Goal: Check status: Check status

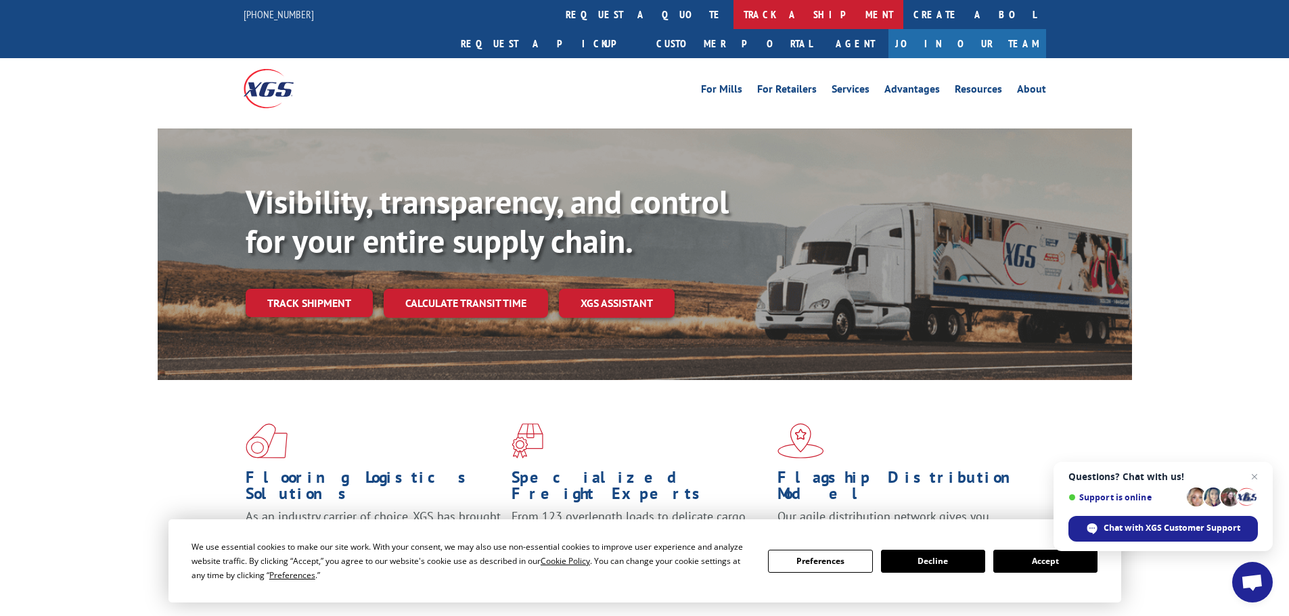
click at [734, 21] on link "track a shipment" at bounding box center [819, 14] width 170 height 29
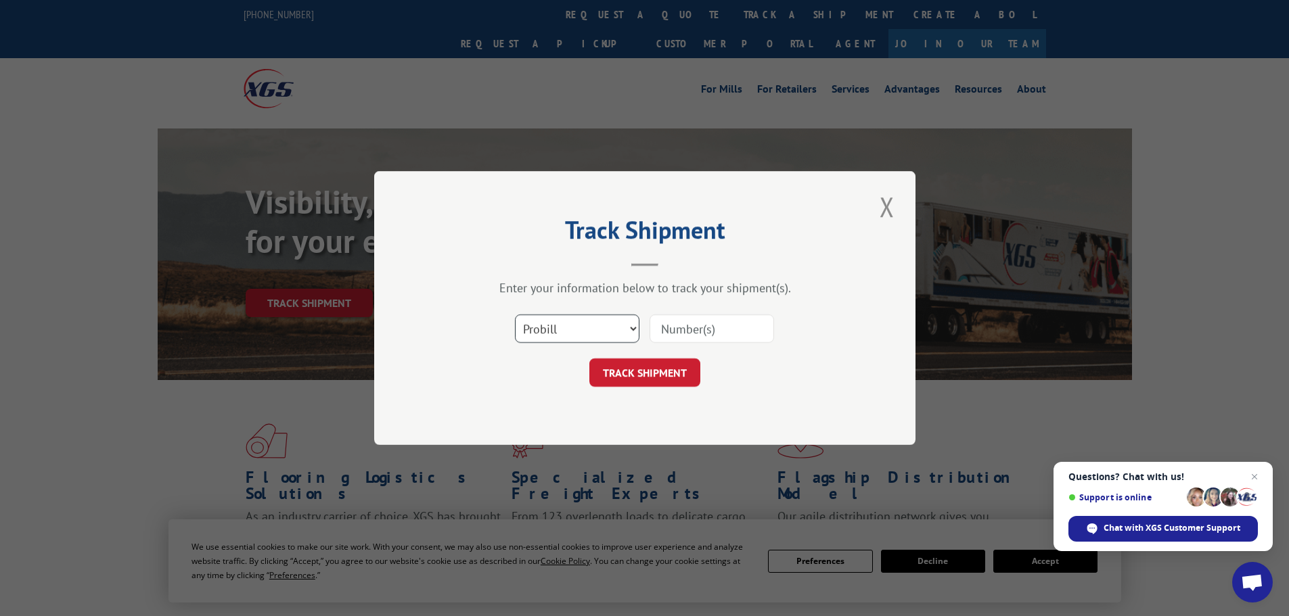
click at [618, 328] on select "Select category... Probill BOL PO" at bounding box center [577, 329] width 125 height 28
click at [693, 340] on input at bounding box center [712, 329] width 125 height 28
click at [693, 333] on input at bounding box center [712, 329] width 125 height 28
paste input "FPX00317564"
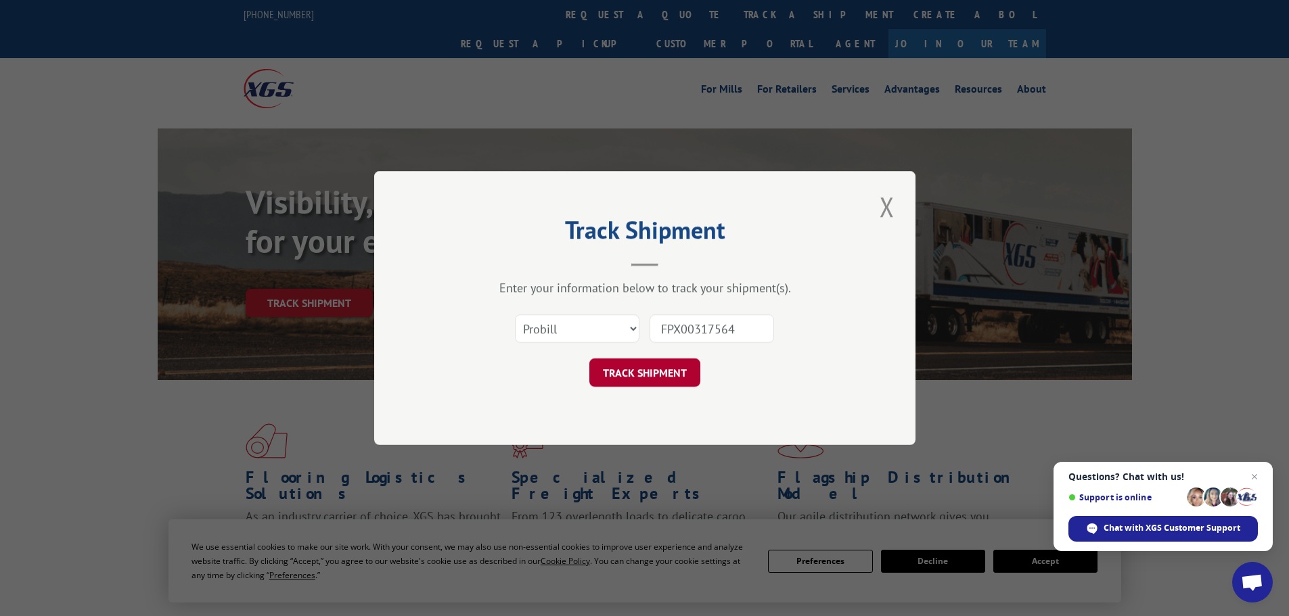
type input "FPX00317564"
click at [677, 371] on button "TRACK SHIPMENT" at bounding box center [644, 373] width 111 height 28
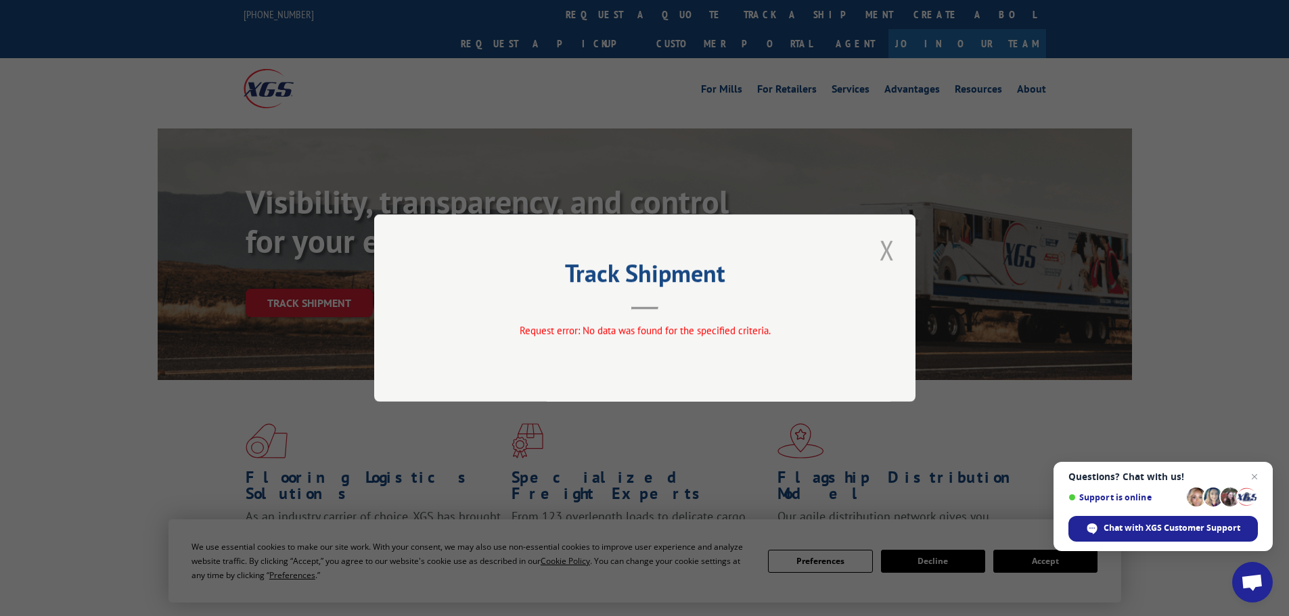
click at [884, 253] on button "Close modal" at bounding box center [887, 249] width 23 height 37
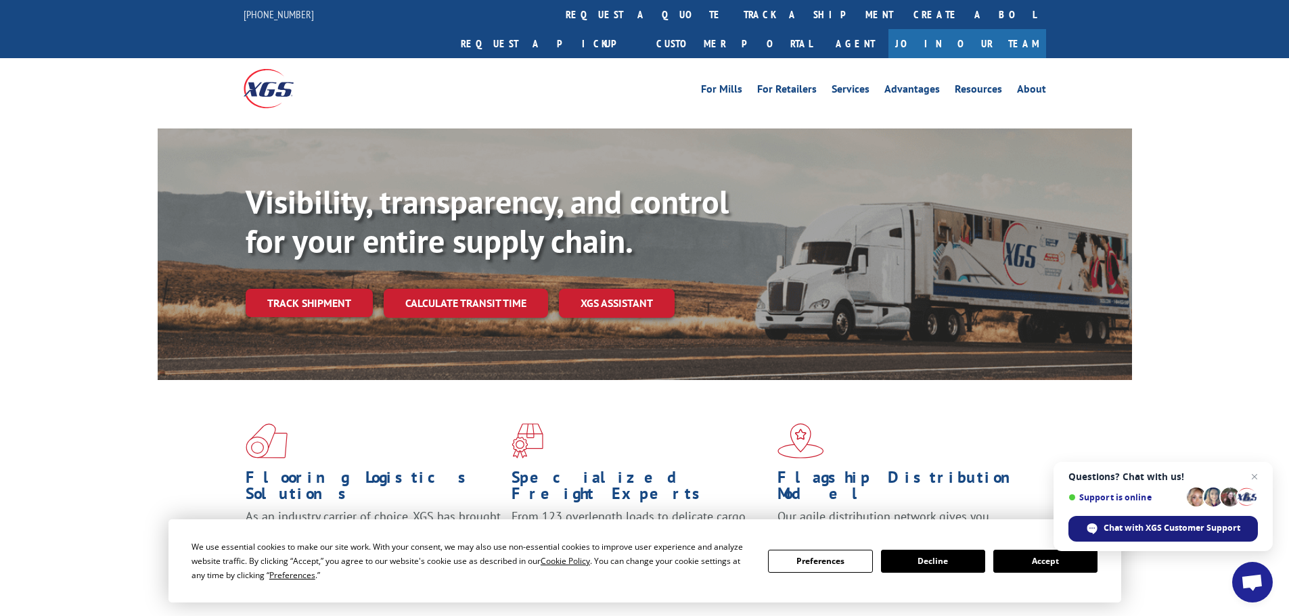
click at [1138, 522] on span "Chat with XGS Customer Support" at bounding box center [1172, 528] width 137 height 12
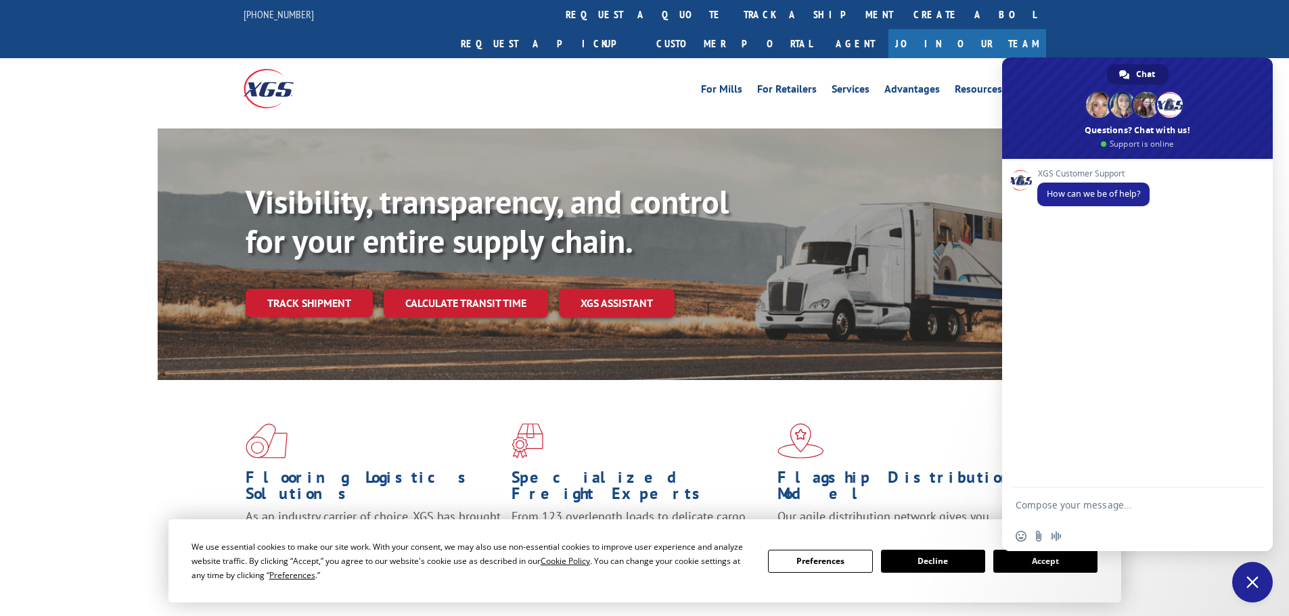
click at [1084, 509] on textarea "Compose your message..." at bounding box center [1124, 505] width 217 height 34
click at [1197, 495] on textarea "Hello can I get an update on shipment" at bounding box center [1124, 499] width 217 height 46
paste textarea "PU00058763"
type textarea "Hello can I get an update on shipment PU00058763"
click at [1253, 501] on span "Send" at bounding box center [1249, 493] width 22 height 22
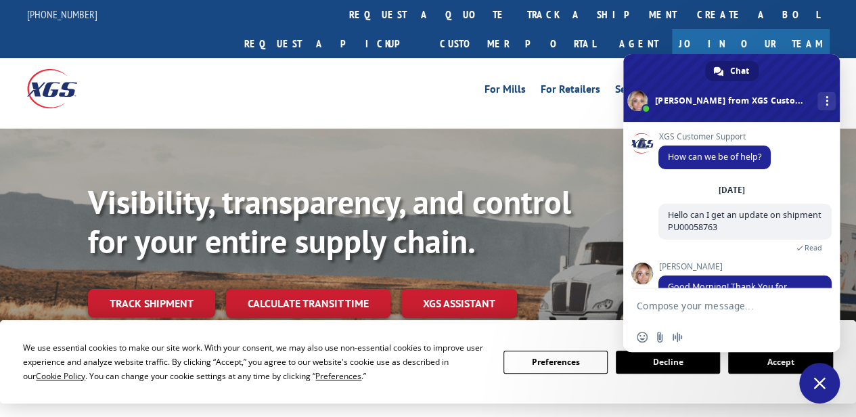
scroll to position [131, 0]
